Goal: Transaction & Acquisition: Purchase product/service

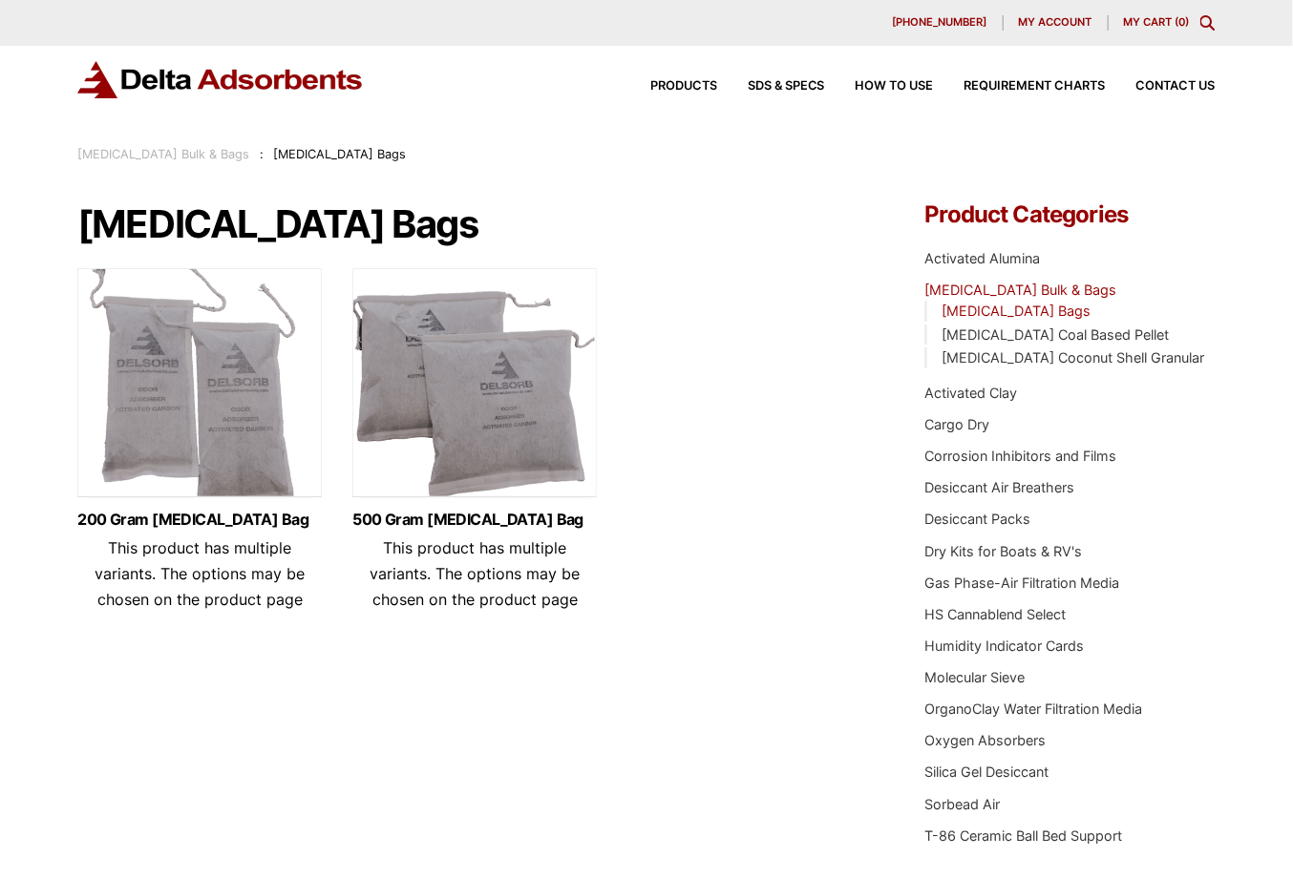
click at [490, 396] on img at bounding box center [474, 387] width 244 height 239
click at [174, 389] on img at bounding box center [199, 387] width 244 height 239
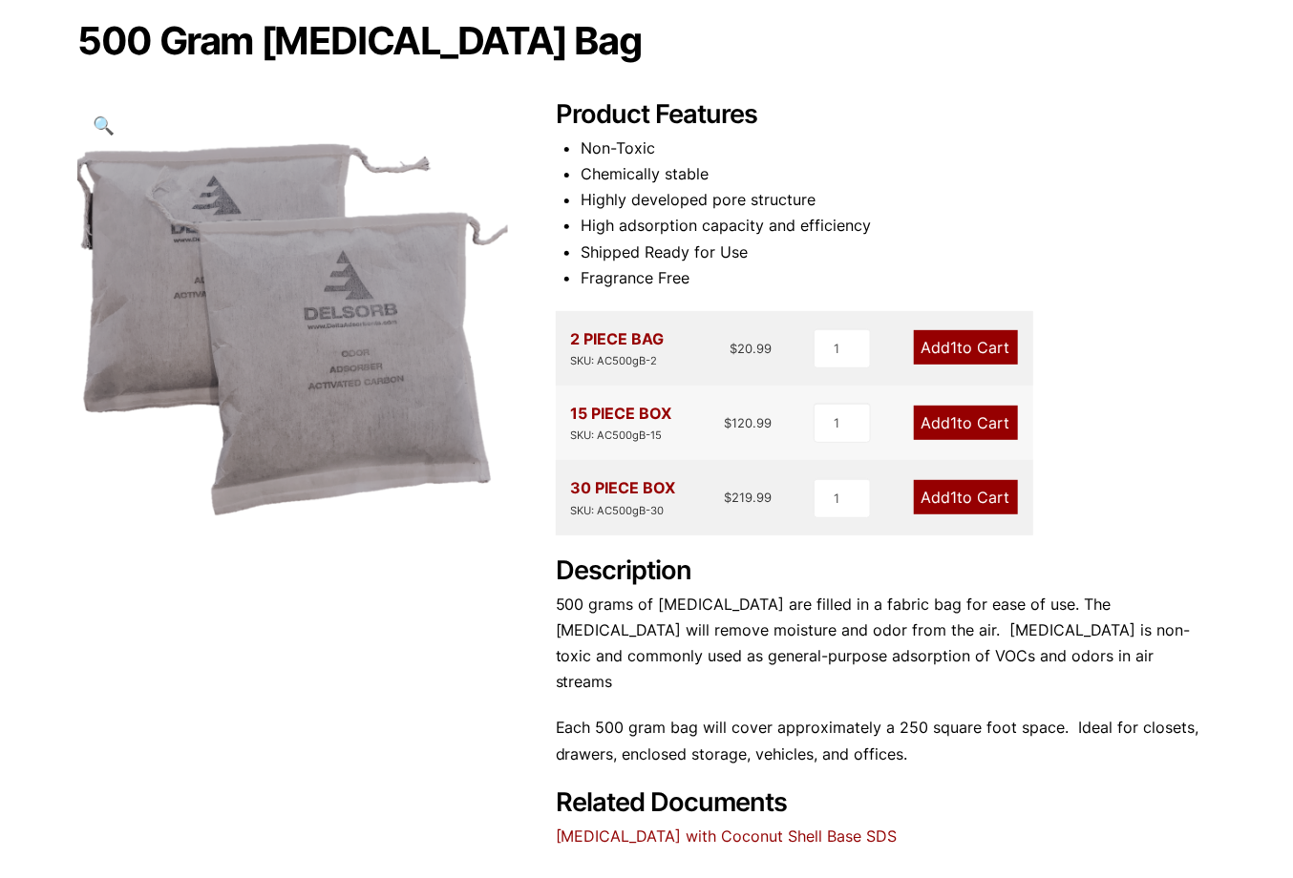
scroll to position [191, 0]
